Goal: Task Accomplishment & Management: Use online tool/utility

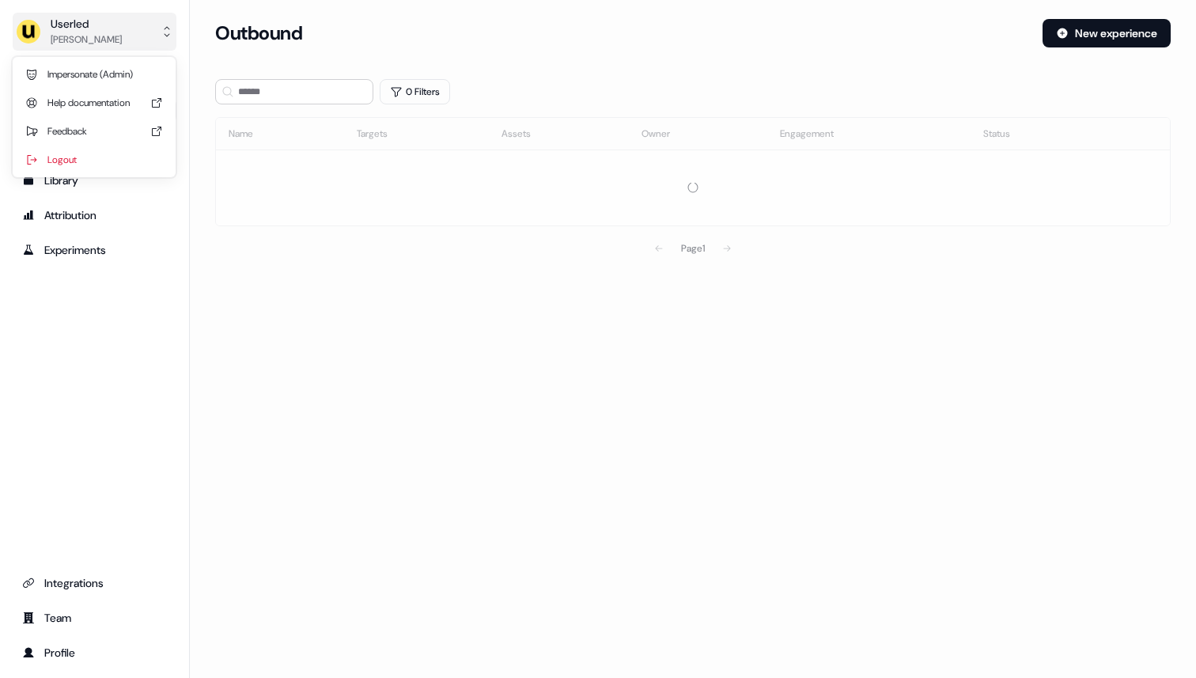
click at [111, 34] on div "Ryan Hennessy" at bounding box center [86, 40] width 71 height 16
click at [99, 78] on div "Impersonate (Admin)" at bounding box center [94, 74] width 150 height 28
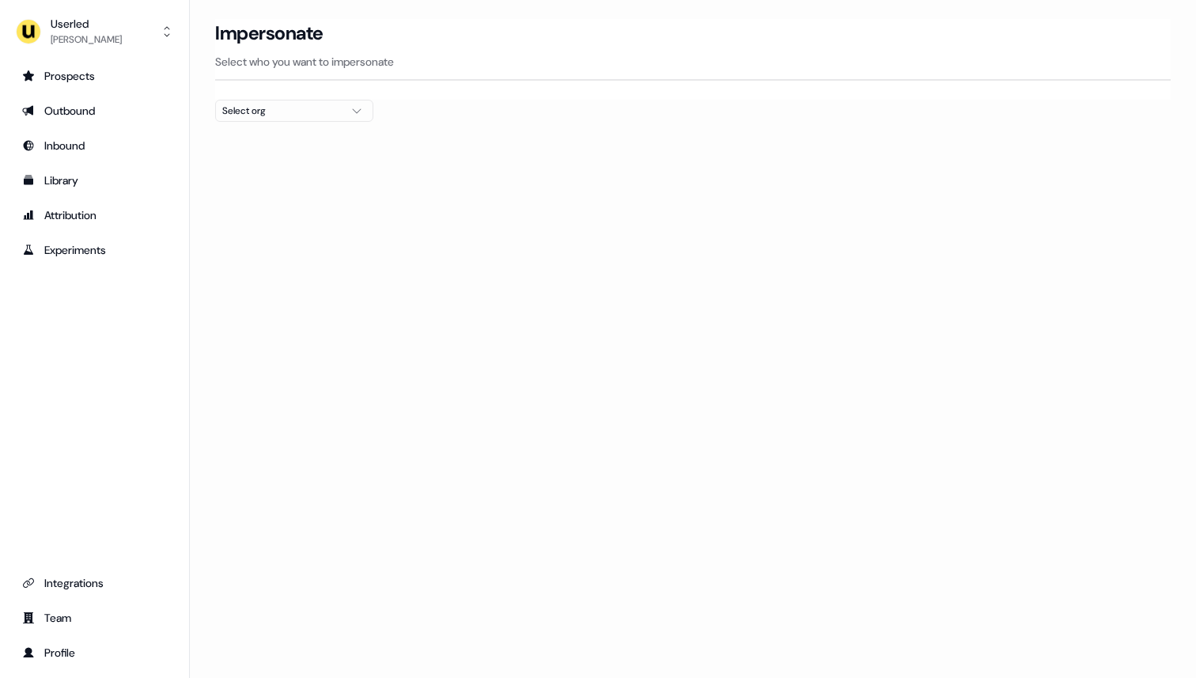
click at [248, 119] on button "Select org" at bounding box center [294, 111] width 158 height 22
type input "****"
click at [263, 167] on div "Secfense" at bounding box center [294, 167] width 157 height 25
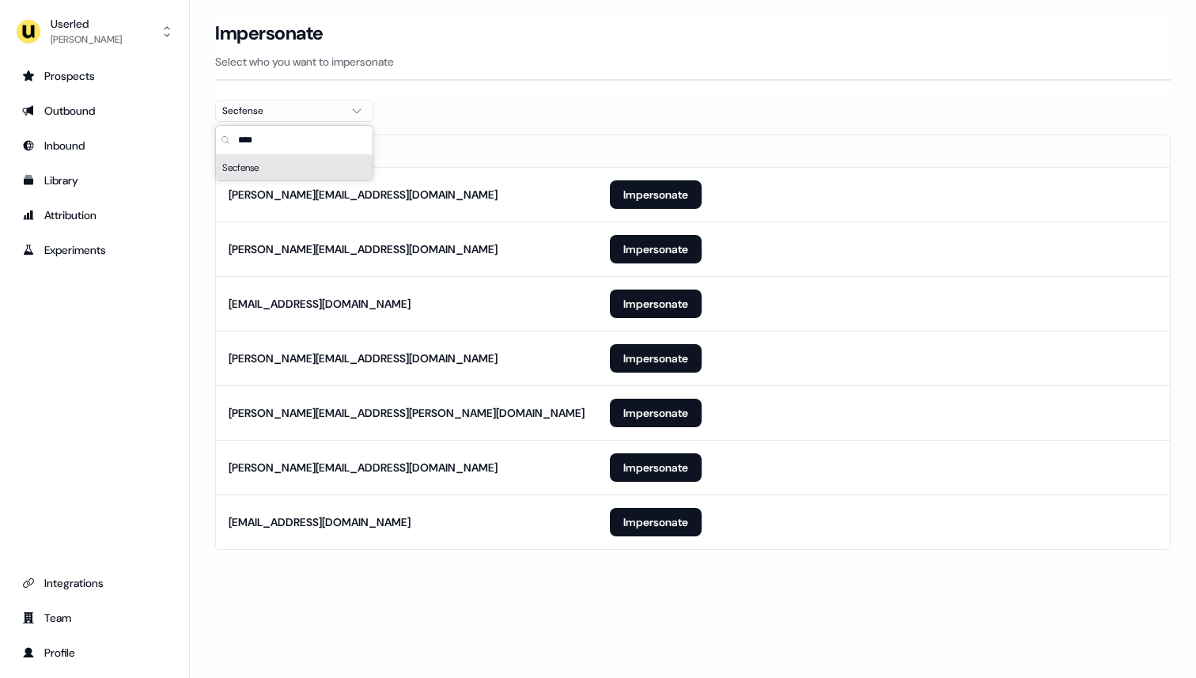
click at [527, 126] on div at bounding box center [693, 128] width 956 height 13
click at [661, 464] on button "Impersonate" at bounding box center [656, 467] width 92 height 28
